Goal: Check status: Check status

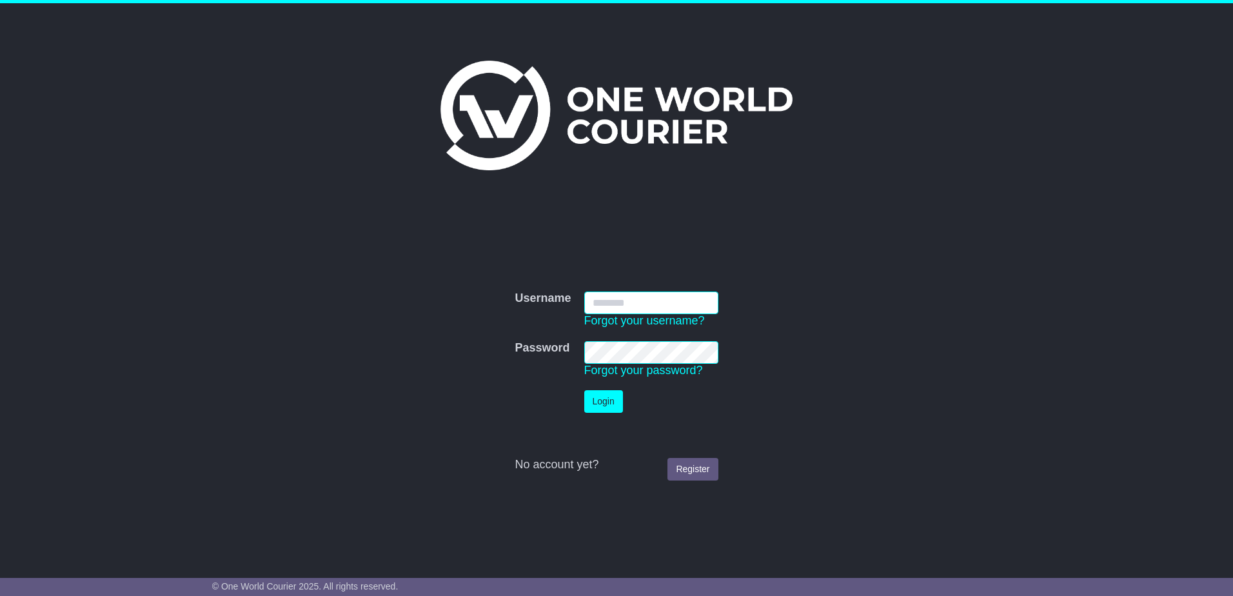
click at [634, 303] on input "Username" at bounding box center [651, 303] width 134 height 23
type input "**********"
click at [584, 390] on button "Login" at bounding box center [603, 401] width 39 height 23
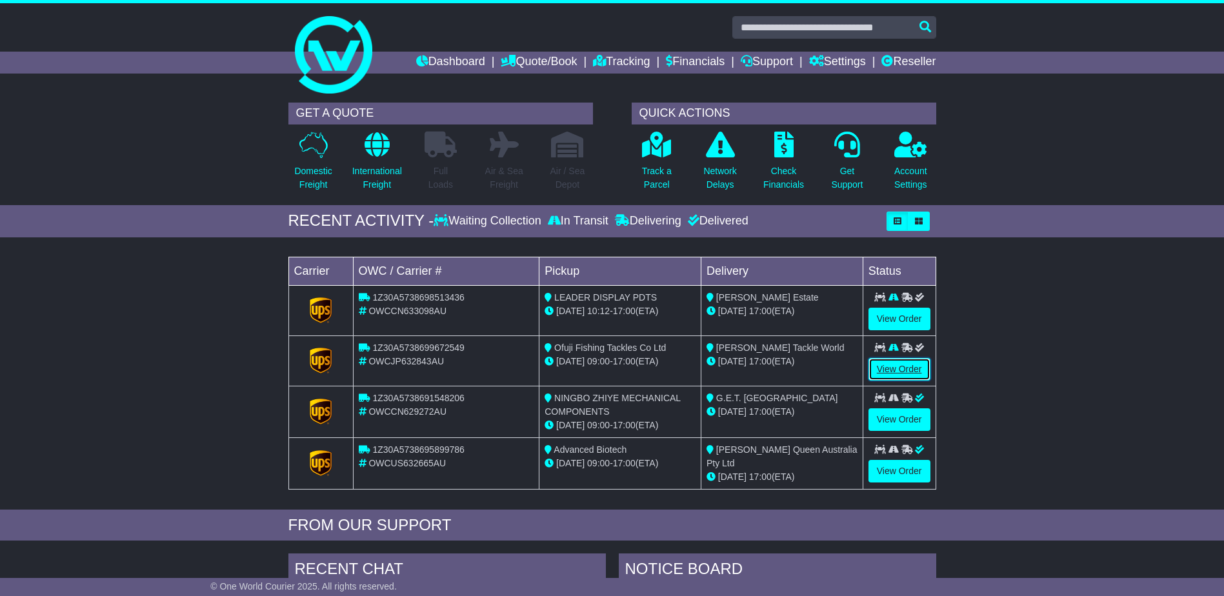
click at [895, 363] on link "View Order" at bounding box center [899, 369] width 62 height 23
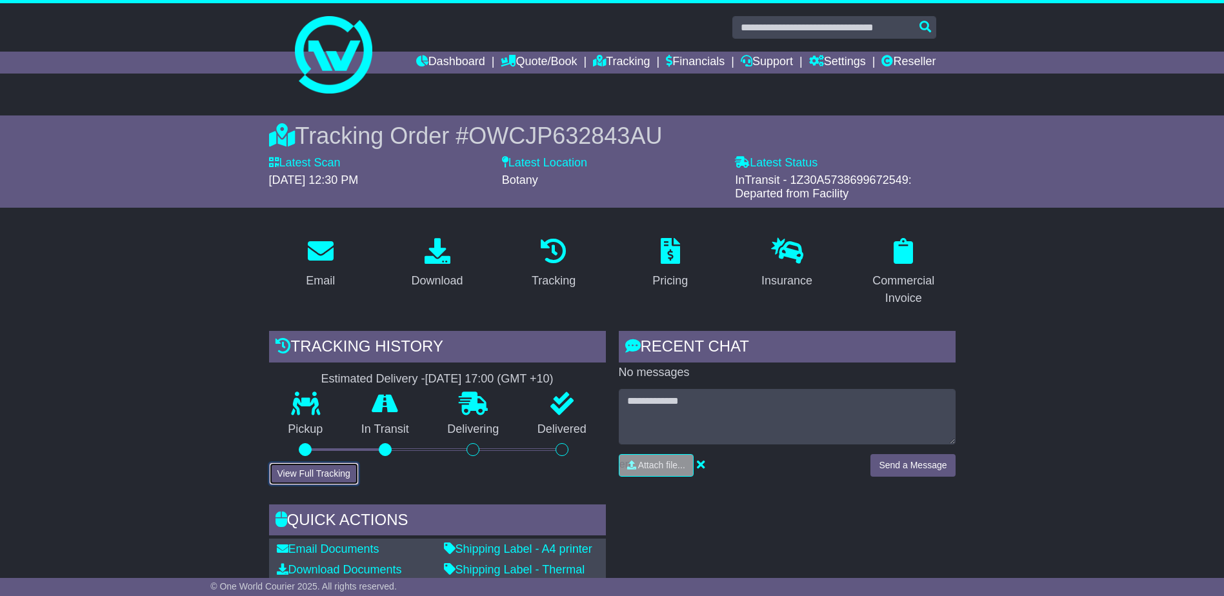
click at [299, 473] on button "View Full Tracking" at bounding box center [314, 474] width 90 height 23
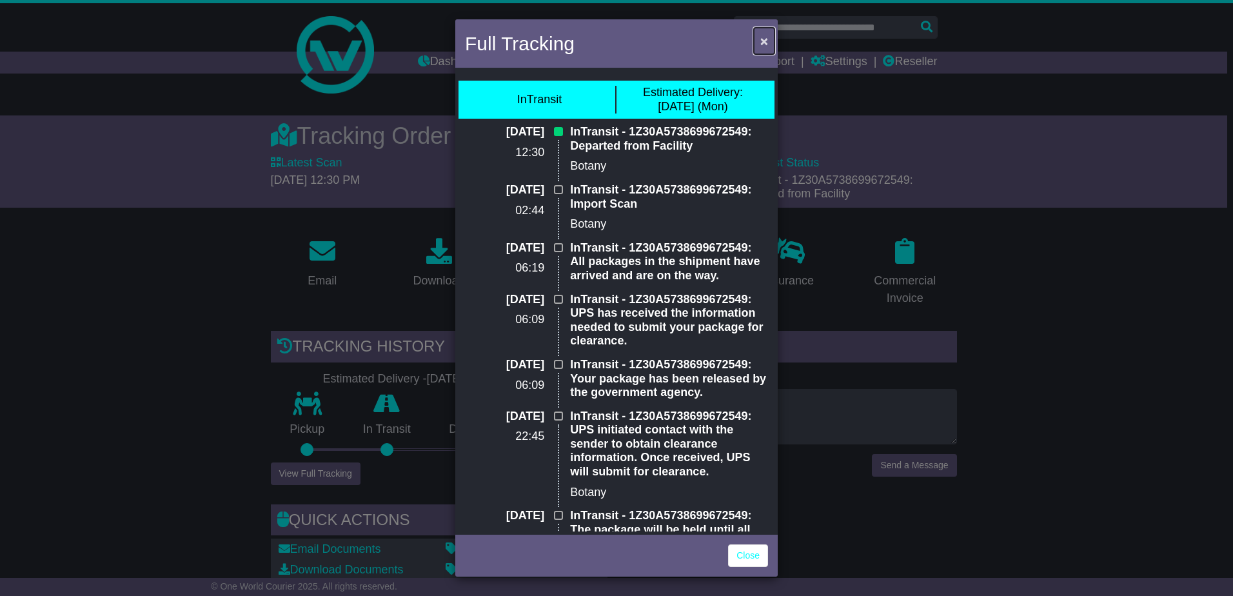
click at [765, 43] on span "×" at bounding box center [765, 41] width 8 height 15
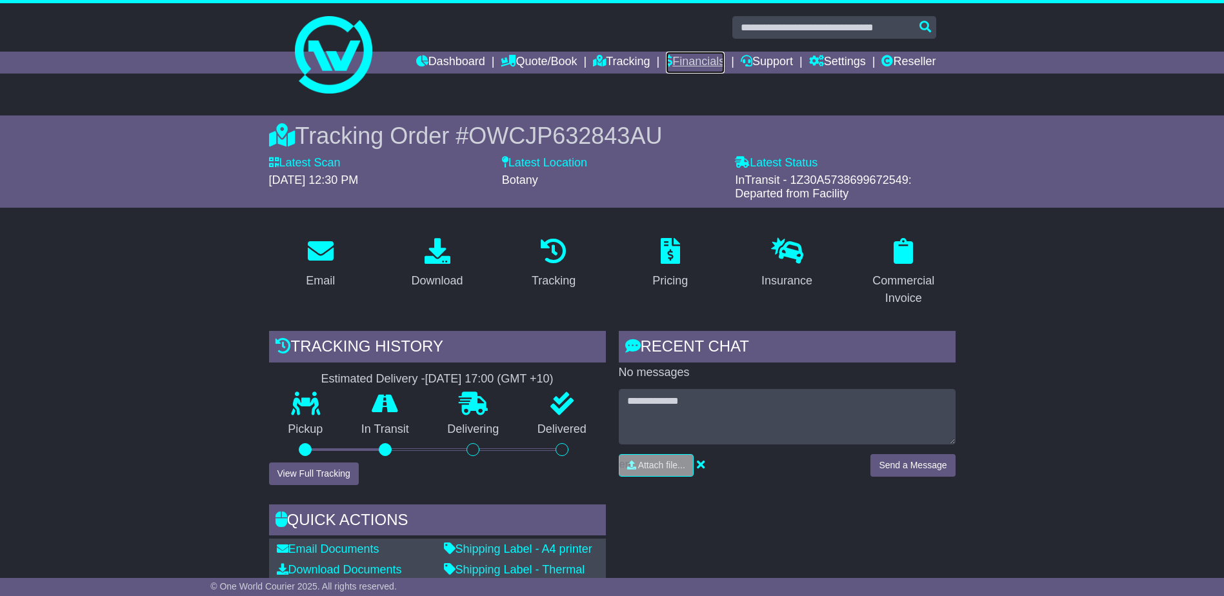
click at [697, 57] on link "Financials" at bounding box center [695, 63] width 59 height 22
